Goal: Find specific page/section: Find specific page/section

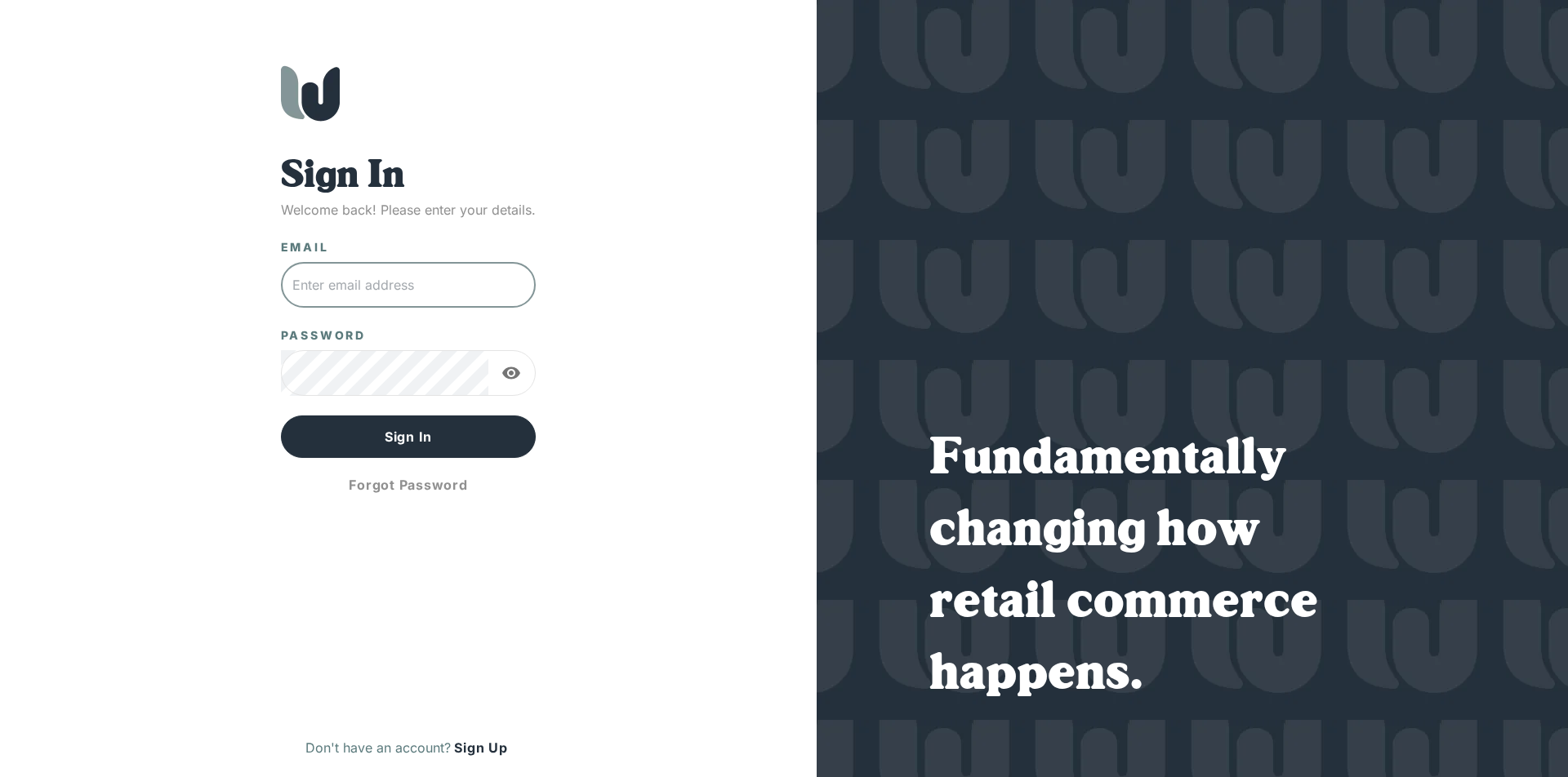
type input "[EMAIL_ADDRESS][DOMAIN_NAME]"
click at [408, 437] on button "Sign In" at bounding box center [408, 436] width 255 height 42
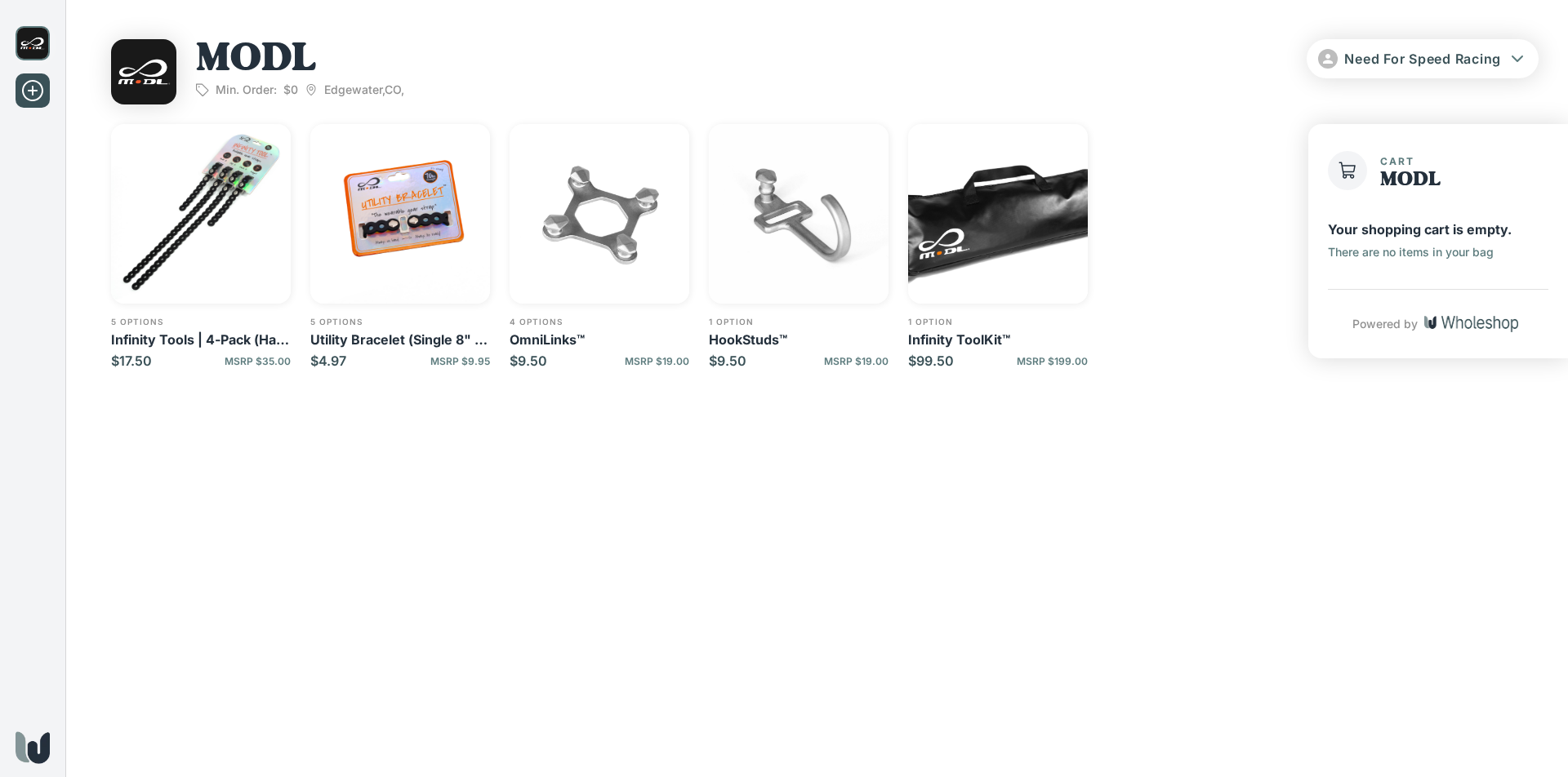
click at [211, 204] on img "button" at bounding box center [201, 214] width 179 height 179
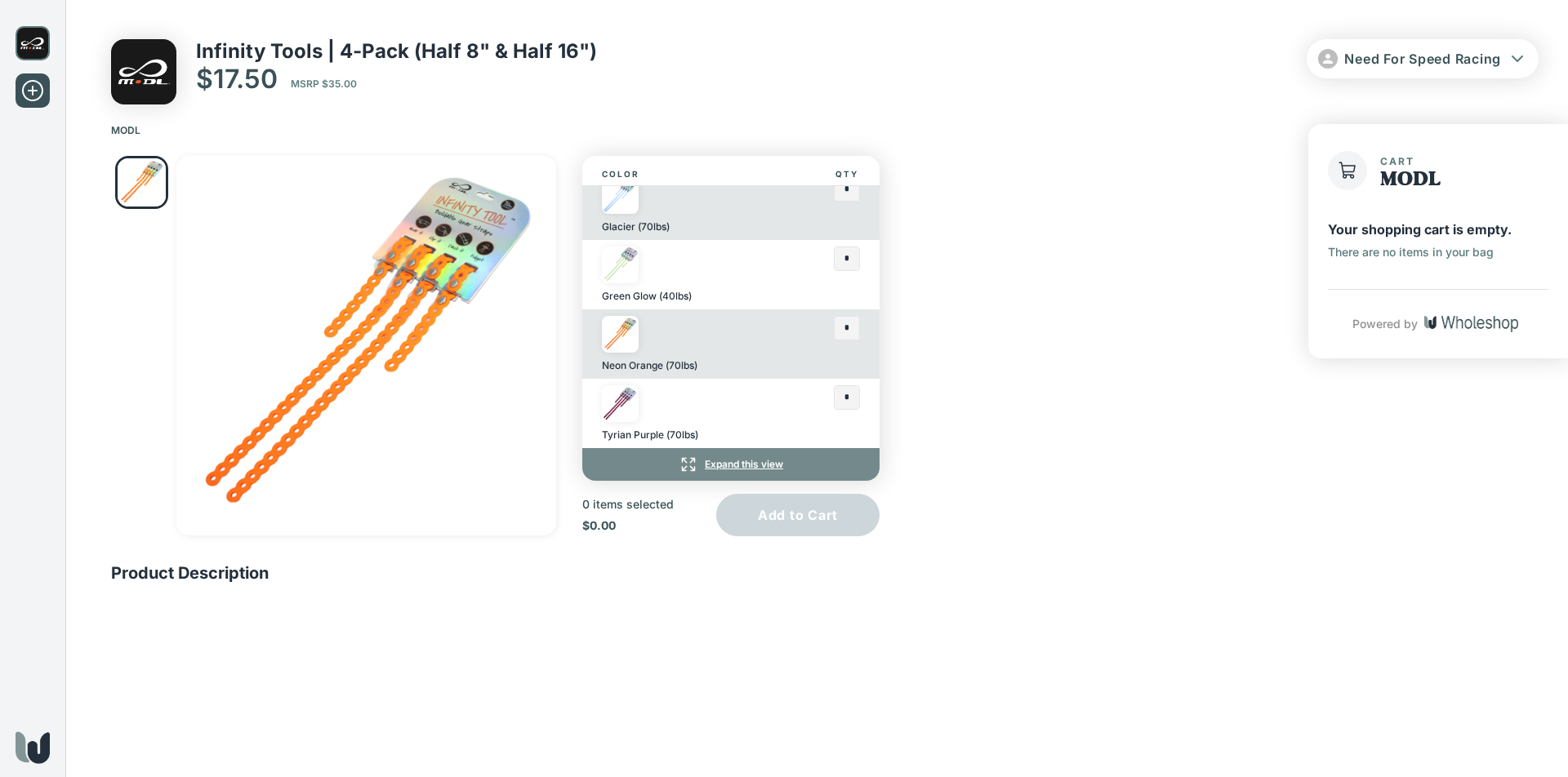
scroll to position [85, 0]
click at [733, 463] on p "Expand this view" at bounding box center [743, 463] width 78 height 13
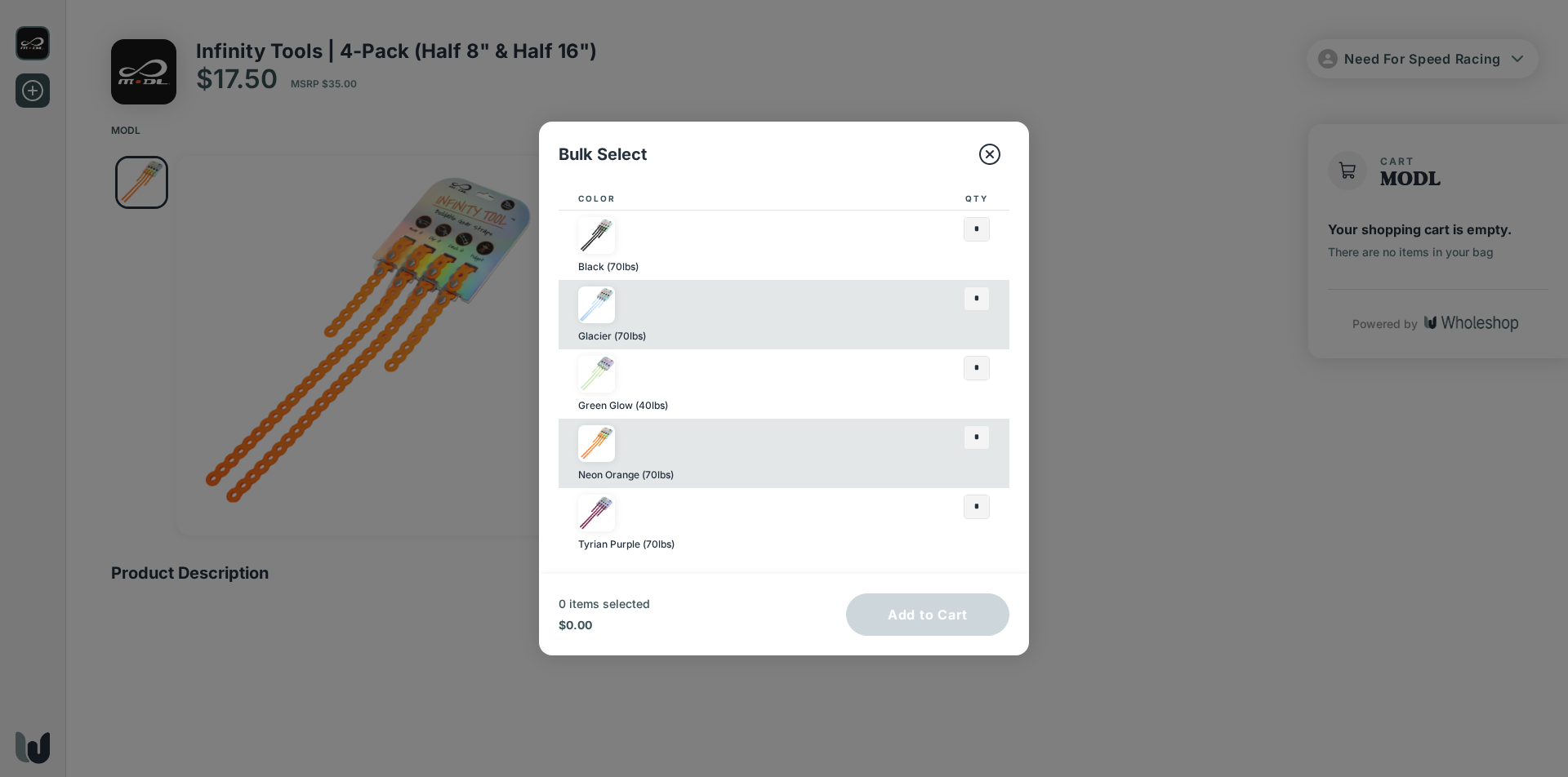
click at [982, 138] on button "button" at bounding box center [990, 155] width 39 height 39
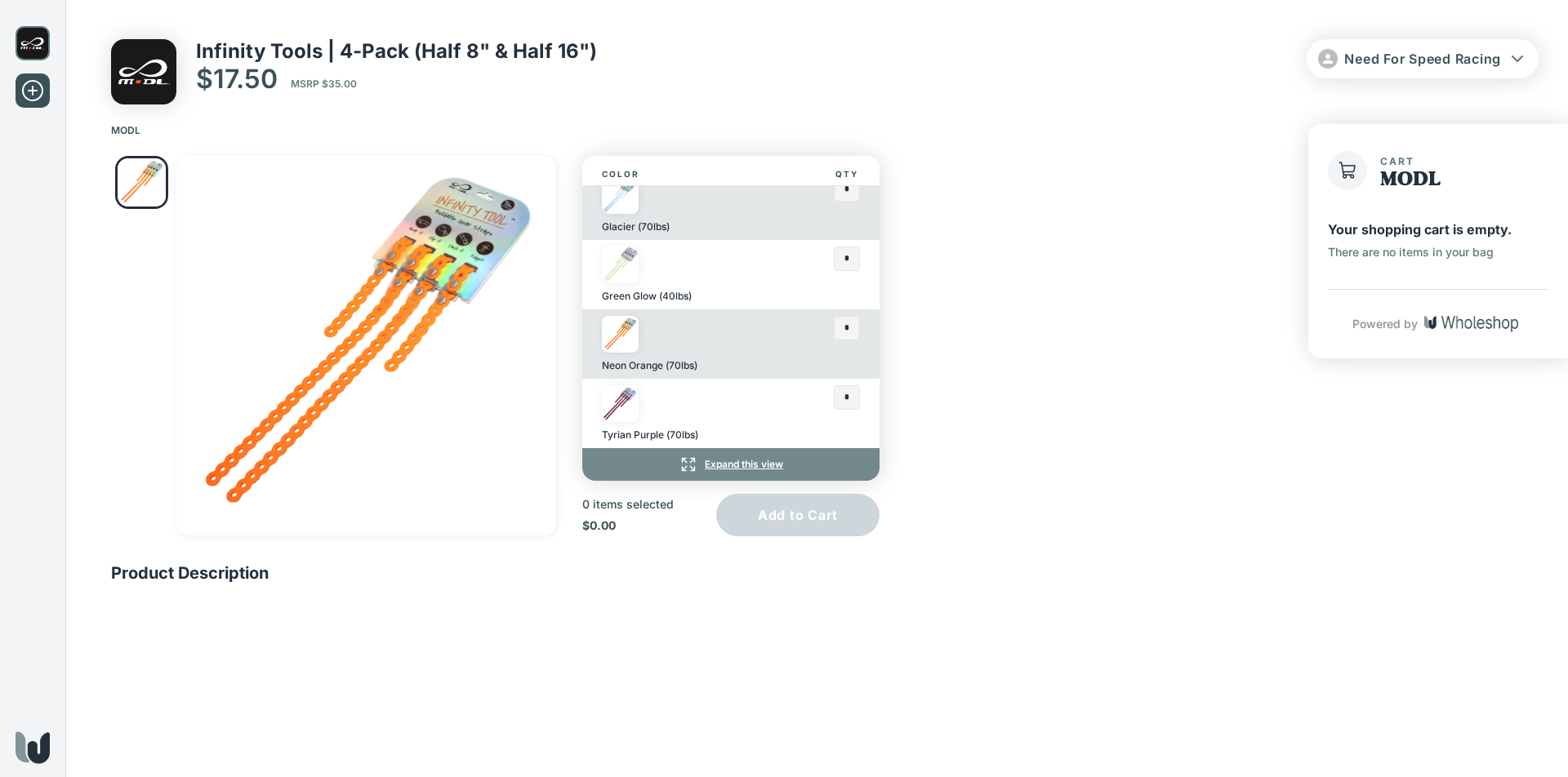
click at [1028, 109] on div "MODL" at bounding box center [816, 123] width 1502 height 38
